Goal: Task Accomplishment & Management: Manage account settings

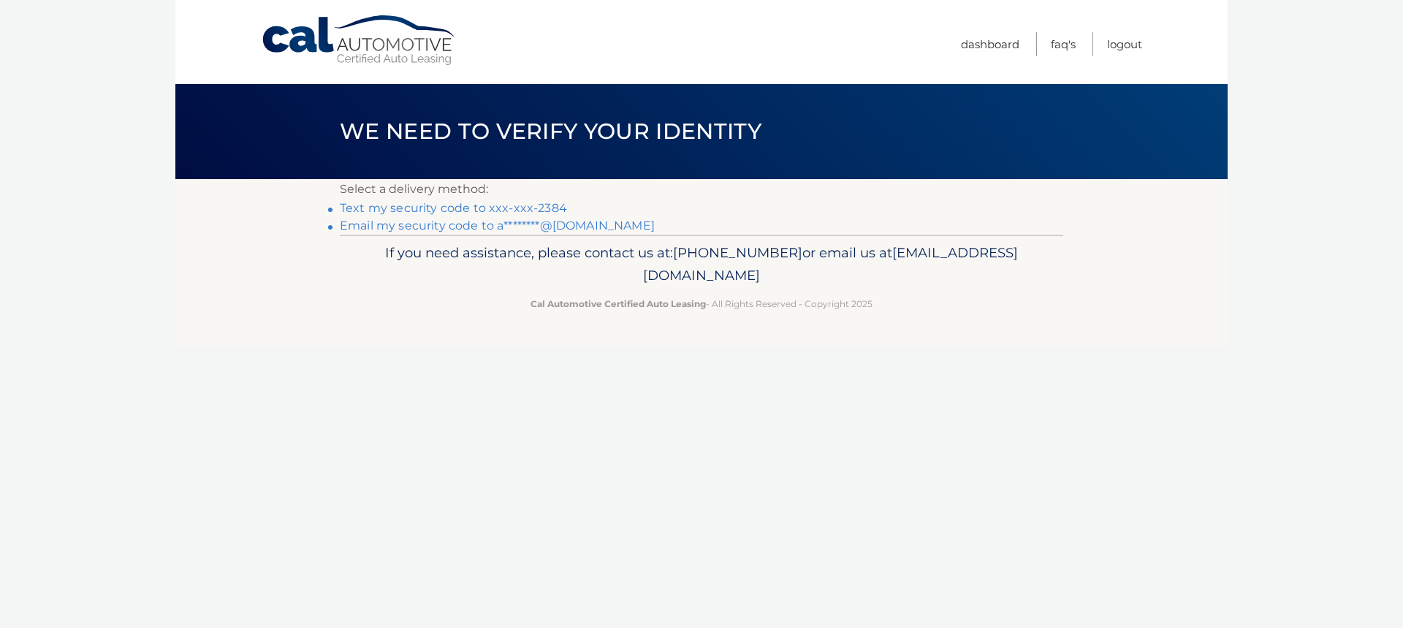
click at [508, 210] on link "Text my security code to xxx-xxx-2384" at bounding box center [453, 208] width 227 height 14
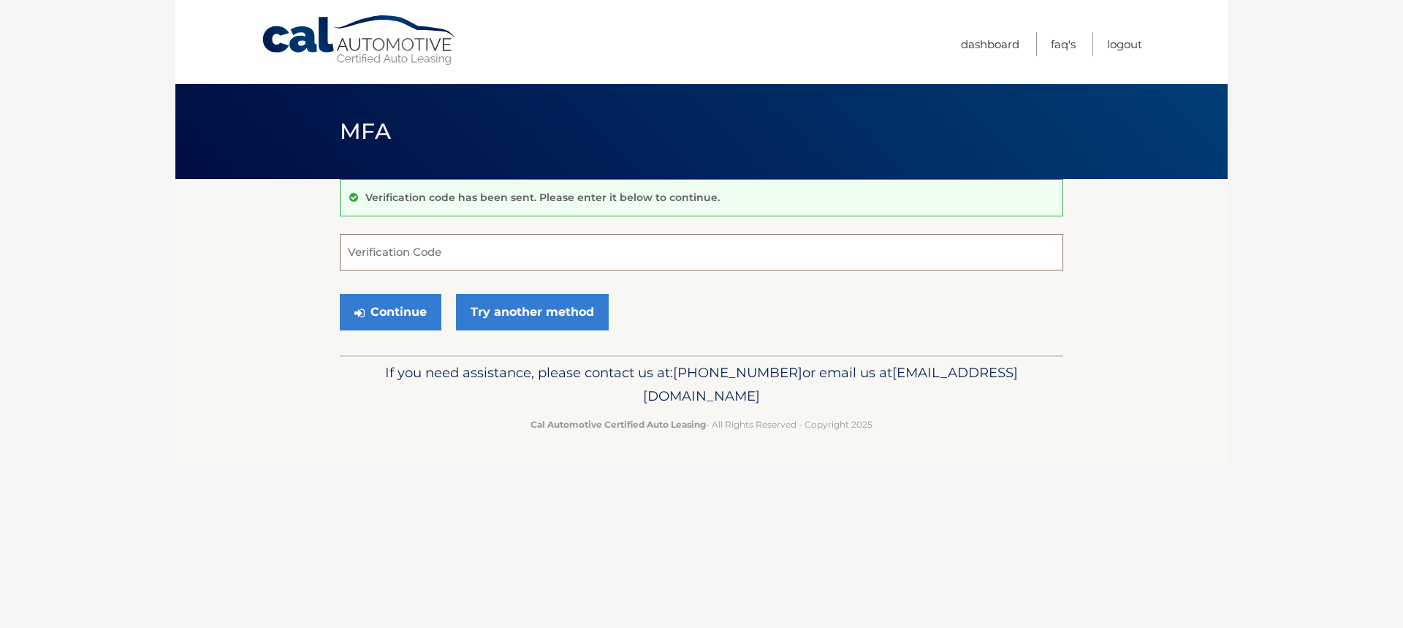
click at [467, 252] on input "Verification Code" at bounding box center [702, 252] width 724 height 37
type input "234528"
click at [403, 311] on button "Continue" at bounding box center [391, 312] width 102 height 37
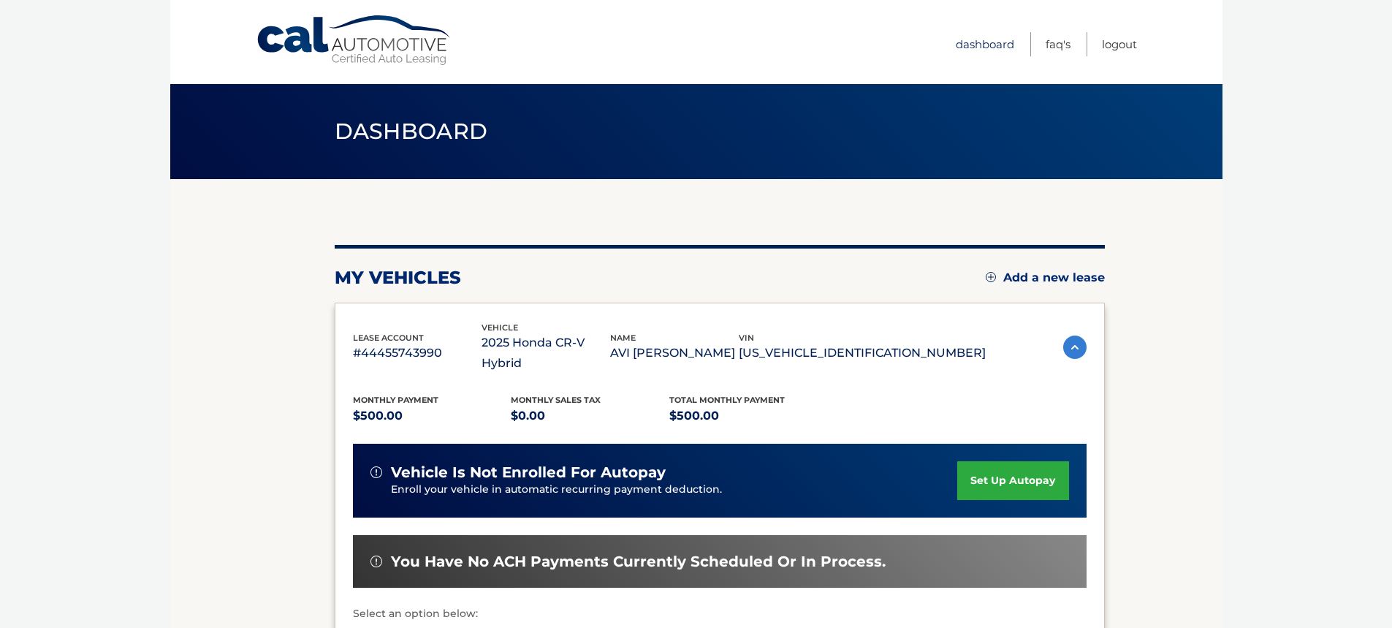
click at [980, 43] on link "Dashboard" at bounding box center [985, 44] width 58 height 24
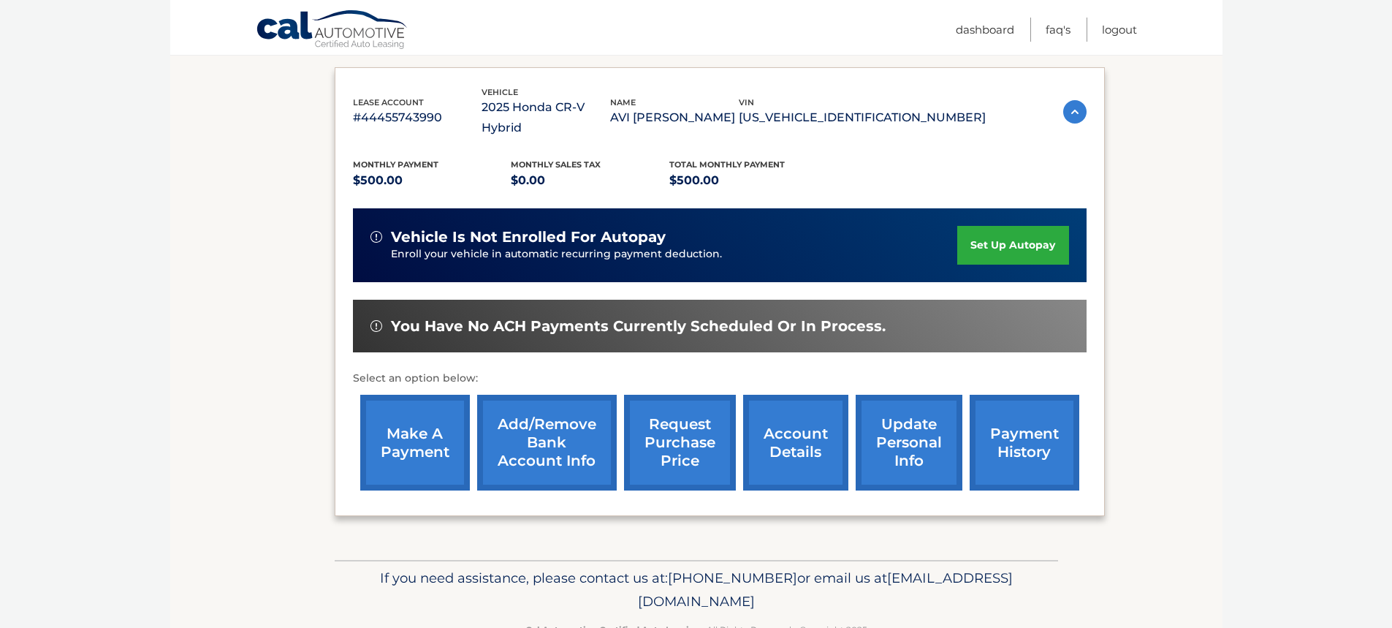
scroll to position [258, 0]
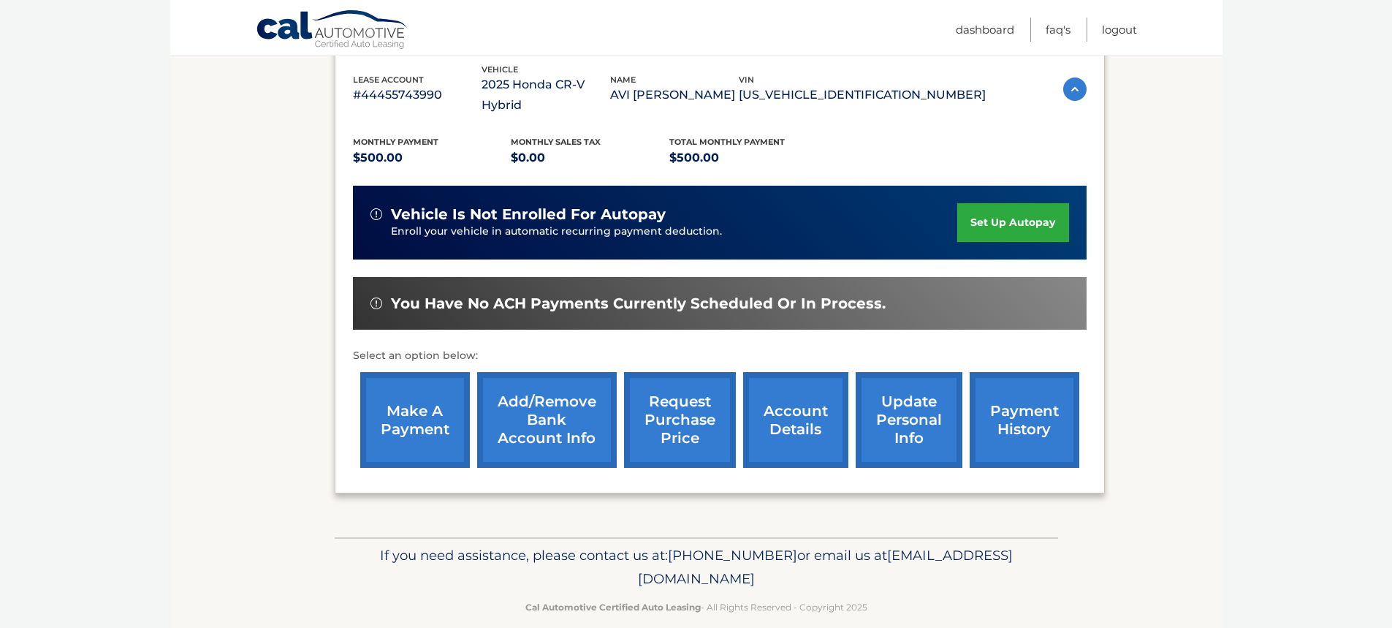
click at [398, 402] on link "make a payment" at bounding box center [415, 420] width 110 height 96
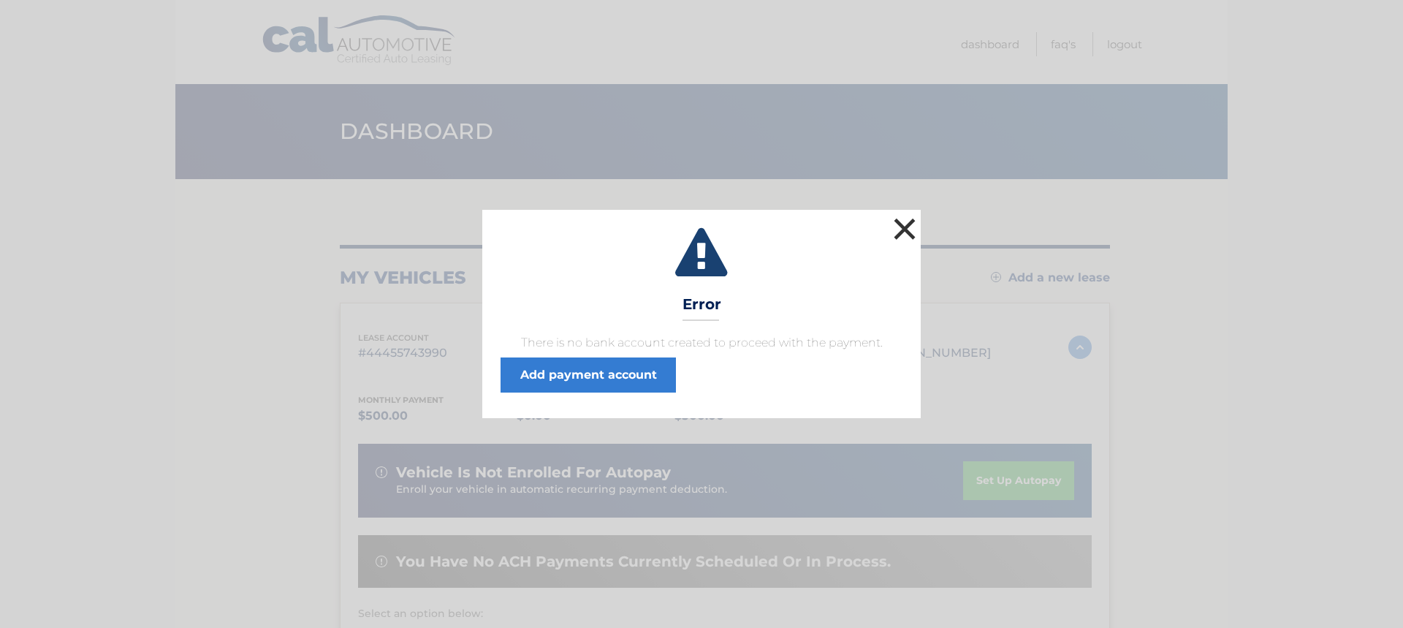
click at [901, 227] on button "×" at bounding box center [904, 228] width 29 height 29
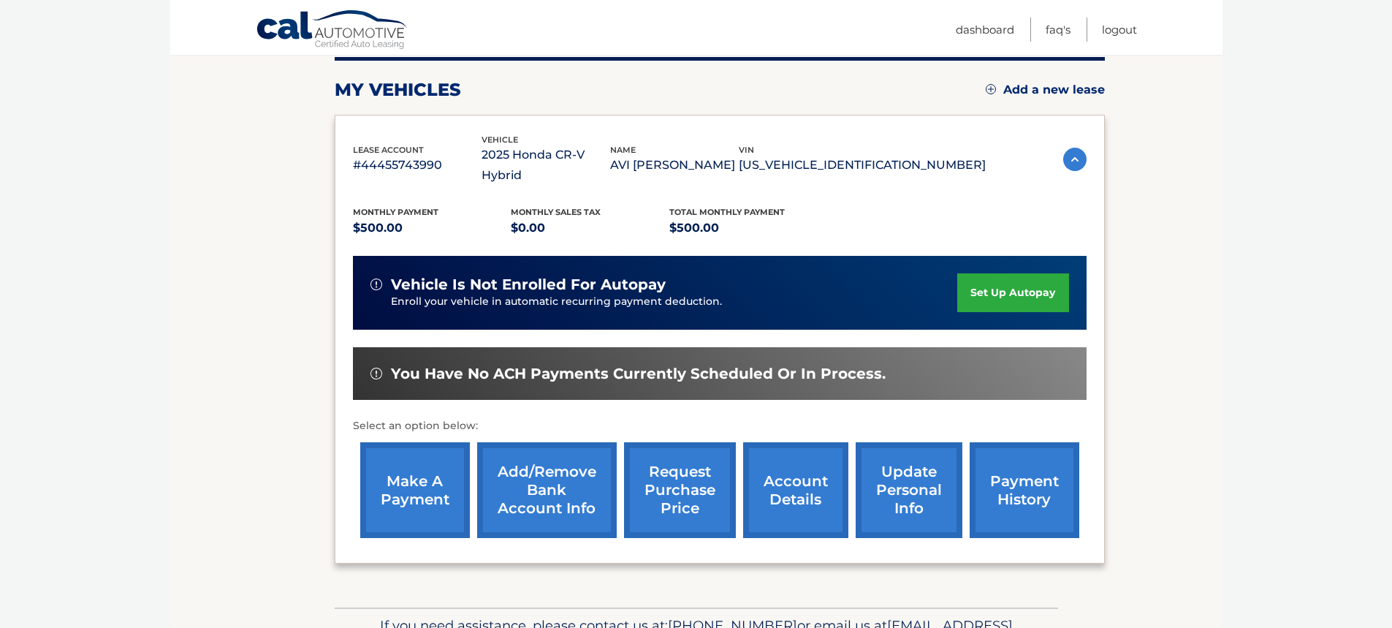
scroll to position [258, 0]
